Goal: Consume media (video, audio): Consume media (video, audio)

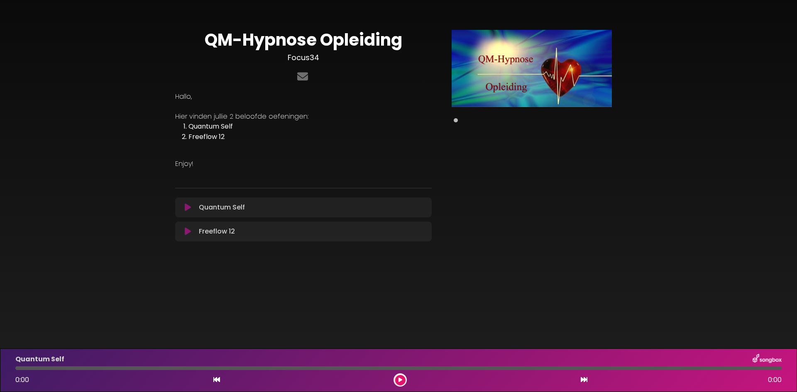
click at [191, 206] on icon at bounding box center [188, 208] width 6 height 8
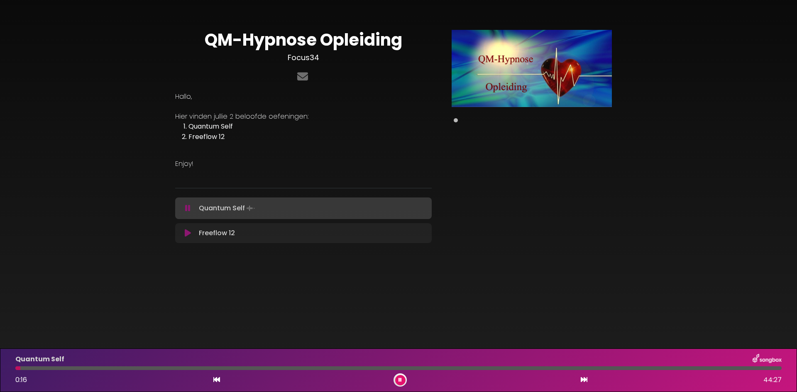
click at [757, 122] on div "QM-Hypnose Opleiding Focus34 [GEOGRAPHIC_DATA]," at bounding box center [398, 134] width 797 height 248
drag, startPoint x: 21, startPoint y: 369, endPoint x: 62, endPoint y: 369, distance: 41.5
click at [62, 369] on div at bounding box center [398, 369] width 767 height 4
drag, startPoint x: 71, startPoint y: 369, endPoint x: 114, endPoint y: 369, distance: 42.4
click at [114, 369] on div at bounding box center [398, 369] width 767 height 4
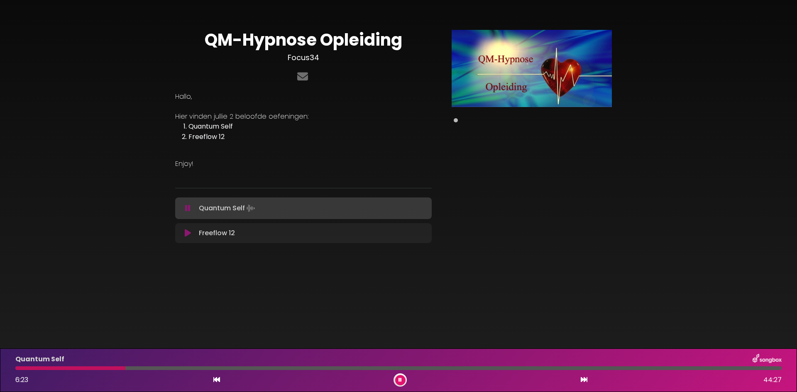
drag, startPoint x: 64, startPoint y: 369, endPoint x: 125, endPoint y: 368, distance: 61.1
click at [125, 368] on div at bounding box center [70, 369] width 110 height 4
click at [113, 368] on div at bounding box center [398, 369] width 767 height 4
click at [23, 370] on div at bounding box center [64, 369] width 98 height 4
click at [19, 370] on div at bounding box center [18, 369] width 7 height 4
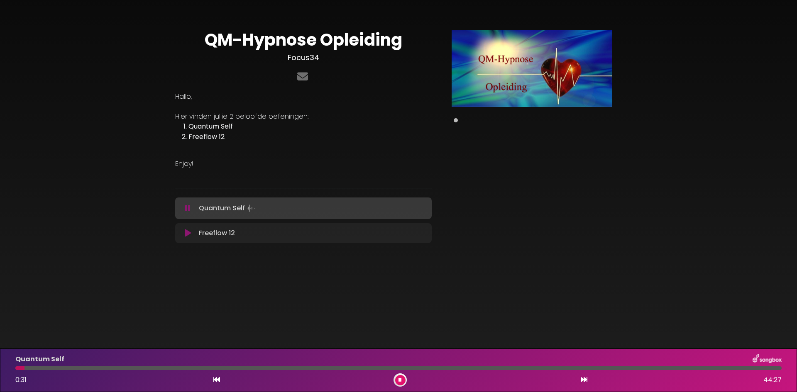
click at [775, 97] on div "QM-Hypnose Opleiding Focus34 [GEOGRAPHIC_DATA]," at bounding box center [398, 134] width 797 height 248
click at [402, 380] on icon at bounding box center [400, 380] width 3 height 5
